Goal: Information Seeking & Learning: Learn about a topic

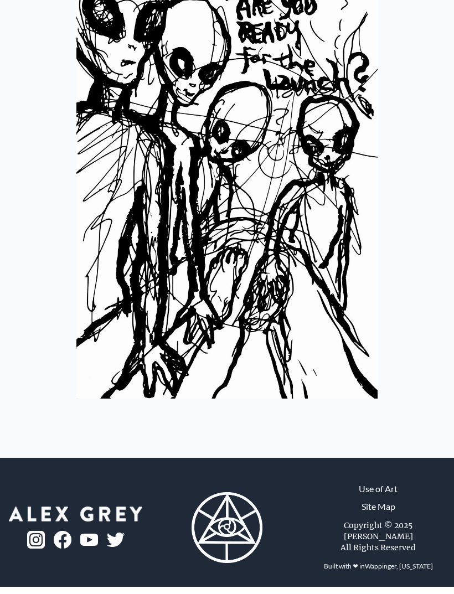
scroll to position [164, 0]
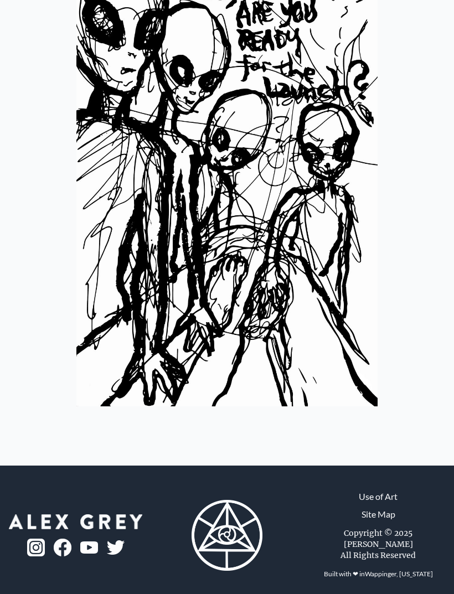
click at [300, 299] on img at bounding box center [227, 168] width 302 height 475
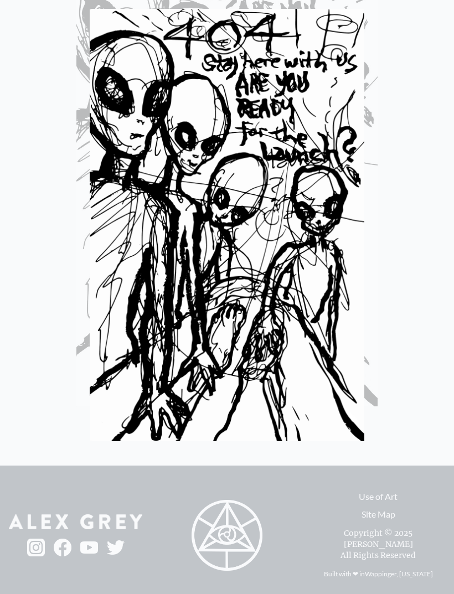
click at [295, 313] on img at bounding box center [227, 225] width 274 height 432
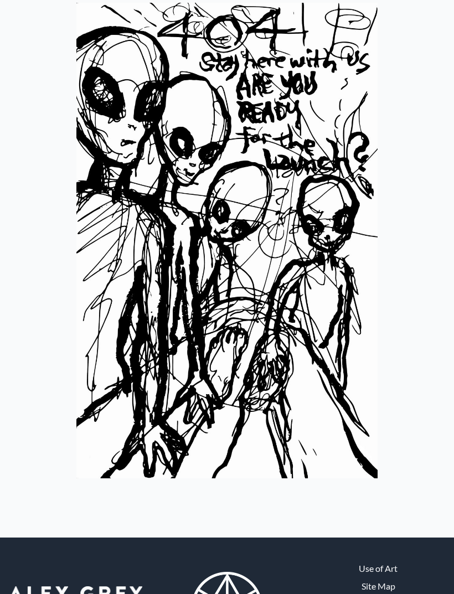
scroll to position [0, 0]
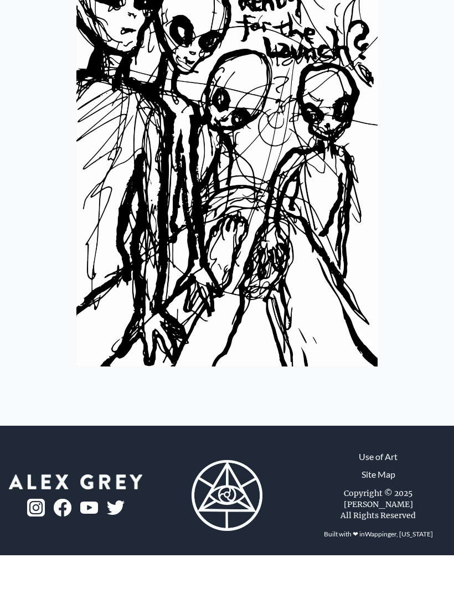
scroll to position [164, 0]
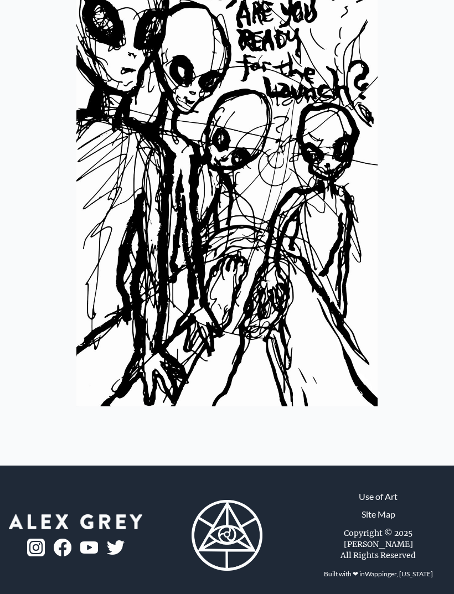
click at [380, 521] on link "Site Map" at bounding box center [378, 513] width 34 height 13
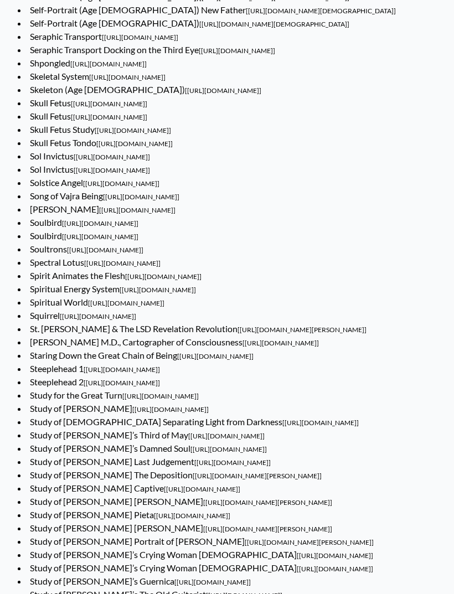
scroll to position [5169, 0]
click at [65, 188] on link "Solstice Angel [[URL][DOMAIN_NAME]]" at bounding box center [94, 182] width 129 height 11
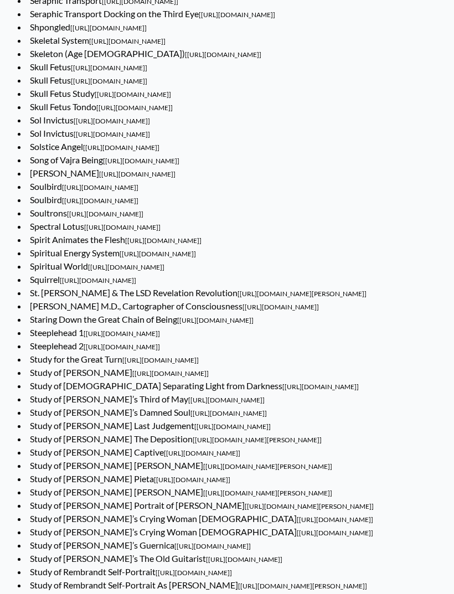
scroll to position [5205, 0]
click at [126, 19] on link "Seraphic Transport Docking on the Third Eye [[URL][DOMAIN_NAME]]" at bounding box center [152, 13] width 245 height 11
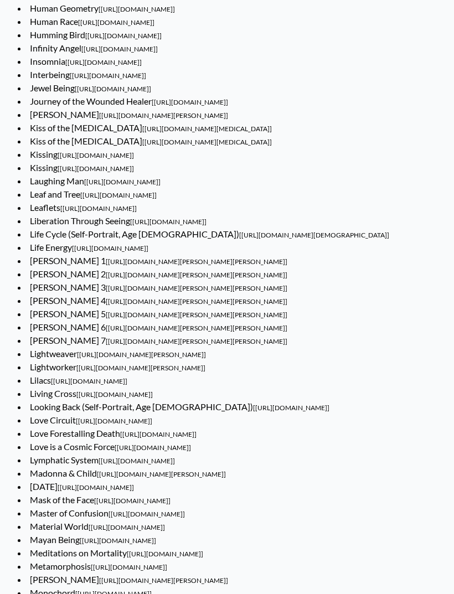
scroll to position [3524, 0]
click at [55, 266] on link "[PERSON_NAME] 1 [[URL][DOMAIN_NAME][PERSON_NAME][PERSON_NAME]]" at bounding box center [158, 260] width 257 height 11
click at [45, 173] on link "Kissing [[URL][DOMAIN_NAME]]" at bounding box center [82, 167] width 104 height 11
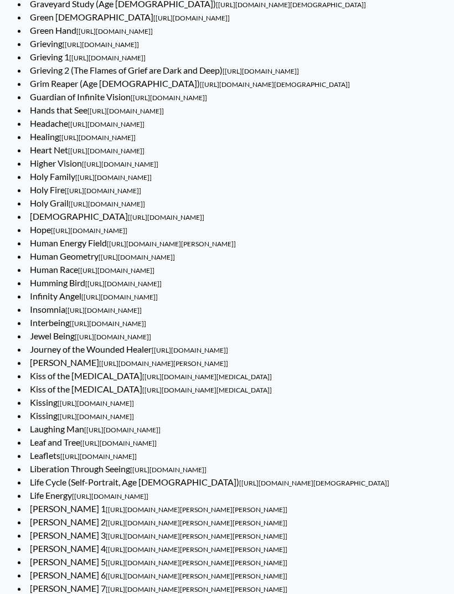
scroll to position [3276, 0]
click at [61, 301] on link "Infinity Angel [https://www.alexgrey.com/art/drawings/infinity-angel]" at bounding box center [94, 296] width 128 height 11
click at [76, 115] on link "Hands that See [https://www.alexgrey.com/art/transcendental/hands-that-see]" at bounding box center [97, 110] width 134 height 11
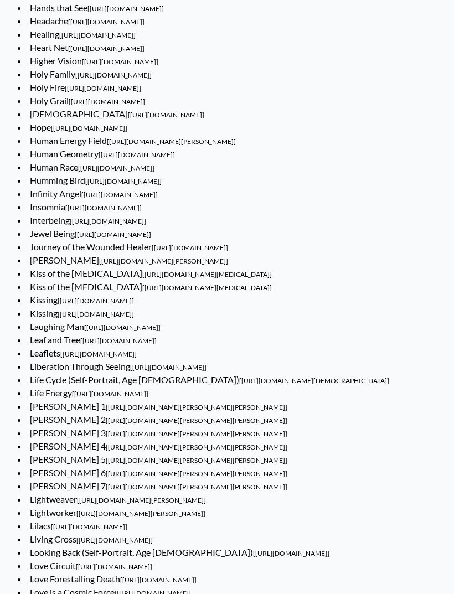
scroll to position [3414, 0]
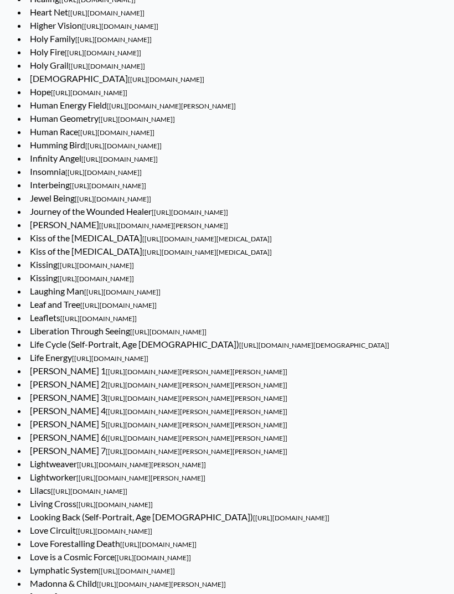
click at [69, 256] on link "Kiss of the Muse [https://www.alexgrey.com/art/transcendental/kiss-of-the-muse]" at bounding box center [151, 251] width 242 height 11
